Goal: Find specific page/section: Find specific page/section

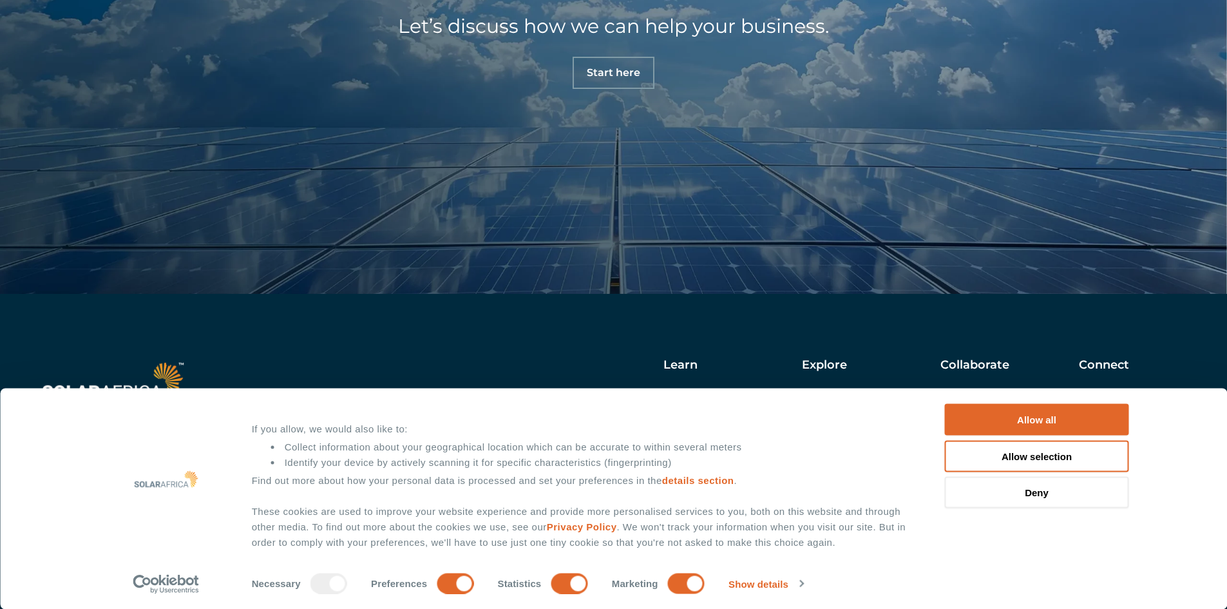
scroll to position [4550, 0]
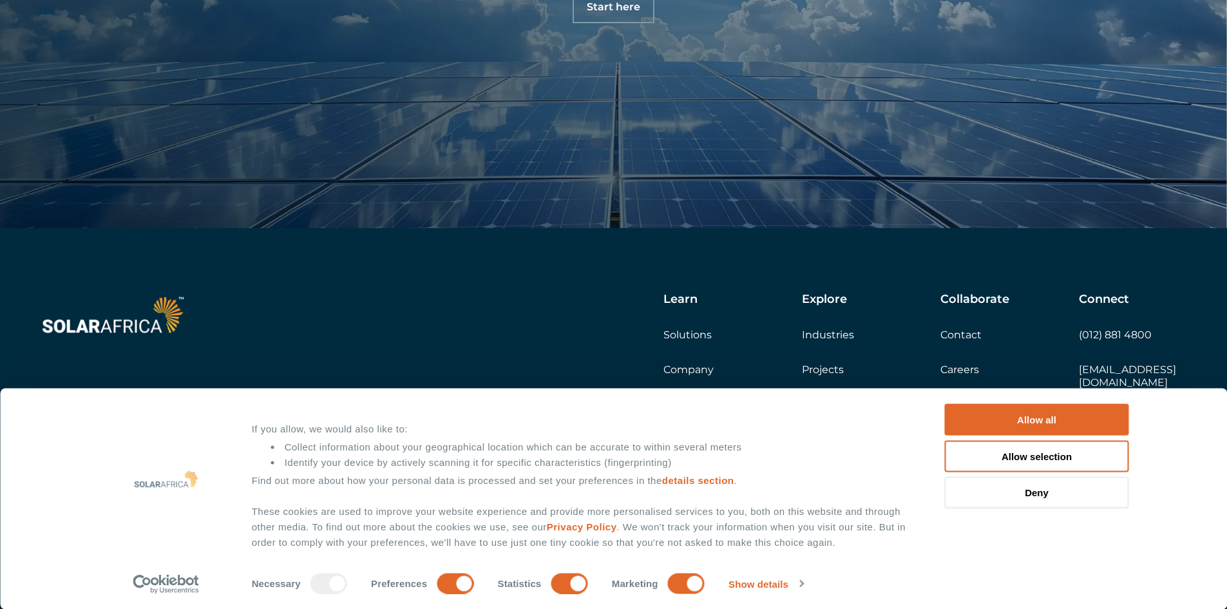
click at [968, 369] on link "Careers" at bounding box center [960, 369] width 39 height 12
